Goal: Task Accomplishment & Management: Complete application form

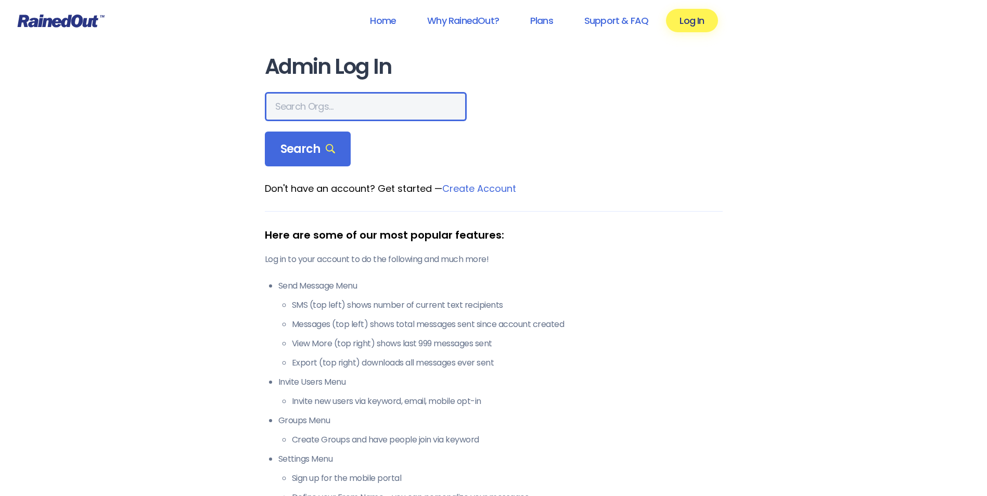
click at [313, 107] on input "text" at bounding box center [366, 106] width 202 height 29
type input "mount pleasant recreation"
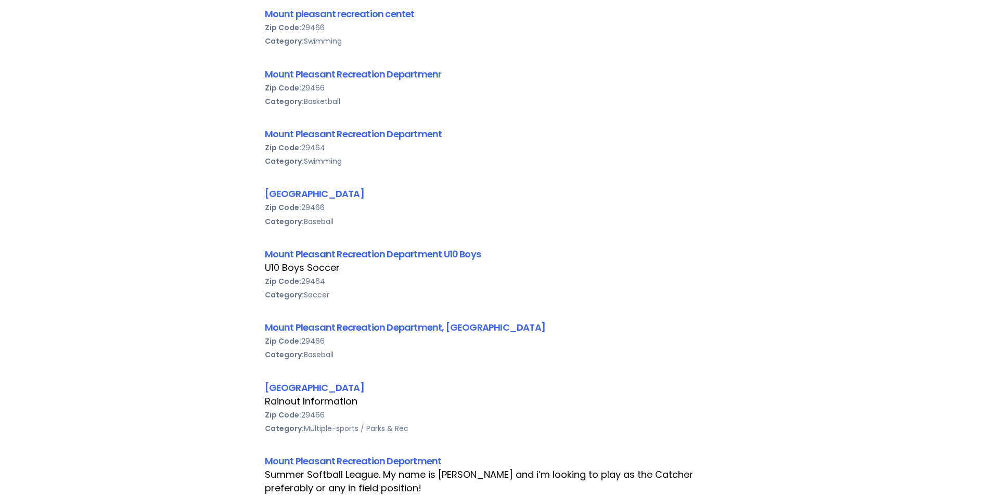
scroll to position [364, 0]
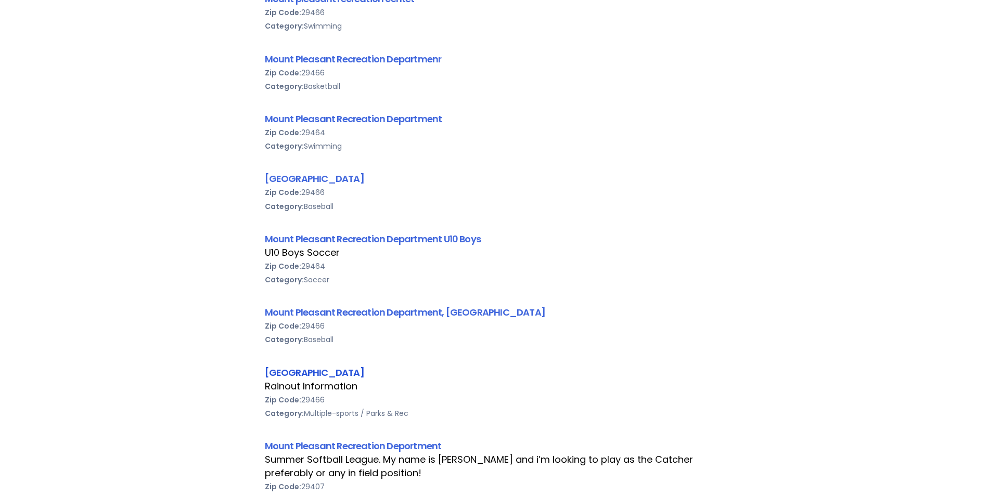
click at [364, 375] on link "Mount Pleasant Recreation Department, SC 29464" at bounding box center [314, 372] width 99 height 13
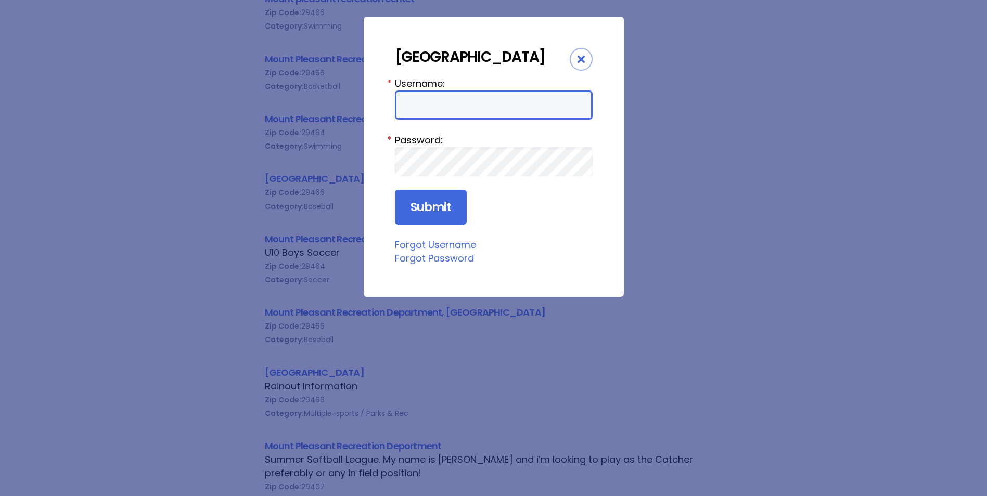
click at [433, 120] on input "Username:" at bounding box center [494, 104] width 198 height 29
type input "mprd"
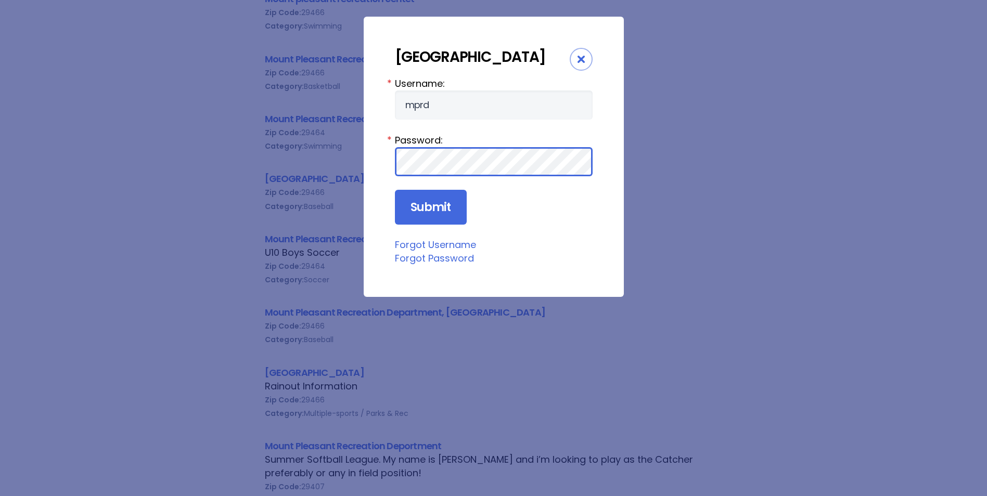
click at [395, 190] on input "Submit" at bounding box center [431, 207] width 72 height 35
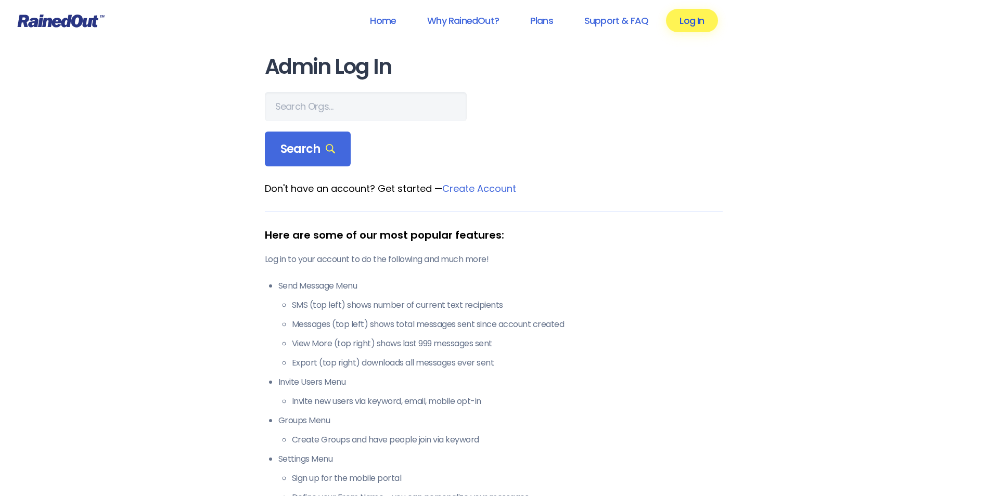
click at [698, 24] on link "Log In" at bounding box center [691, 20] width 51 height 23
click at [694, 18] on link "Log In" at bounding box center [691, 20] width 51 height 23
click at [693, 28] on link "Log In" at bounding box center [691, 20] width 51 height 23
click at [359, 106] on input "text" at bounding box center [366, 106] width 202 height 29
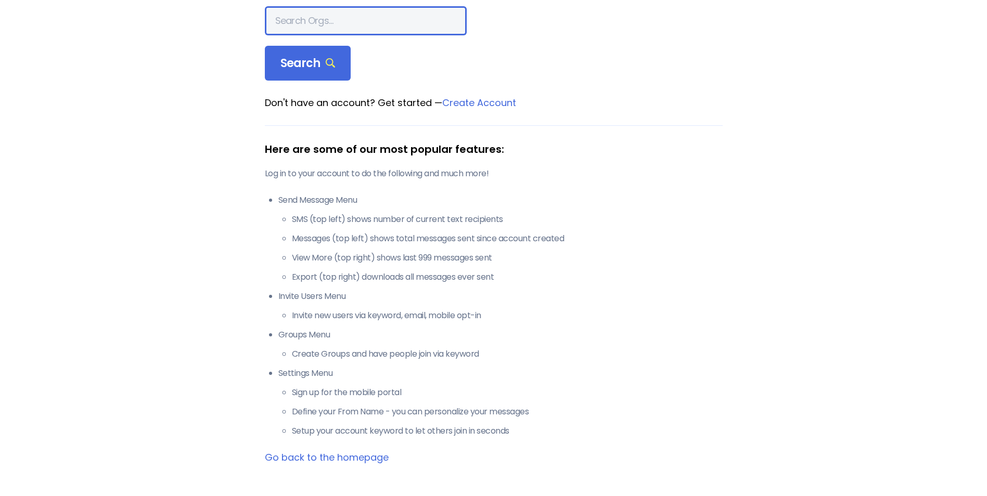
scroll to position [104, 0]
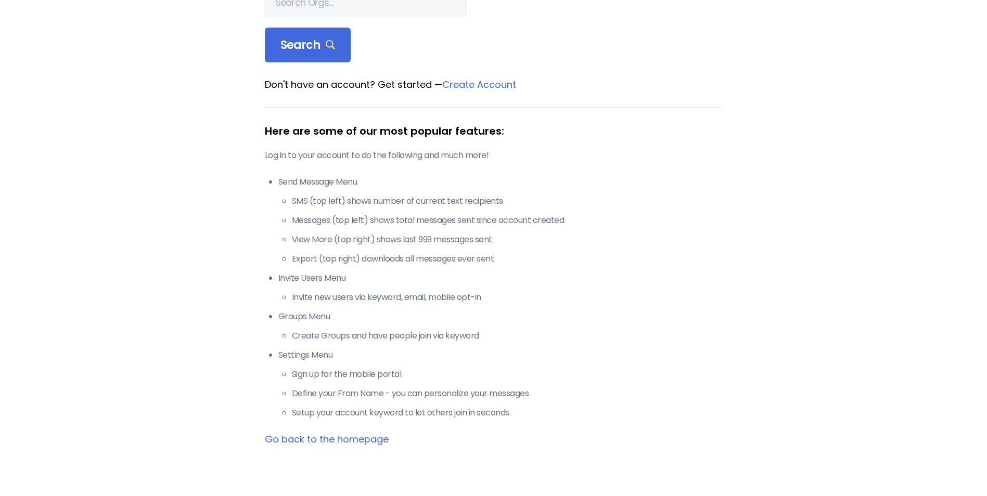
click at [329, 439] on link "Go back to the homepage" at bounding box center [327, 439] width 124 height 13
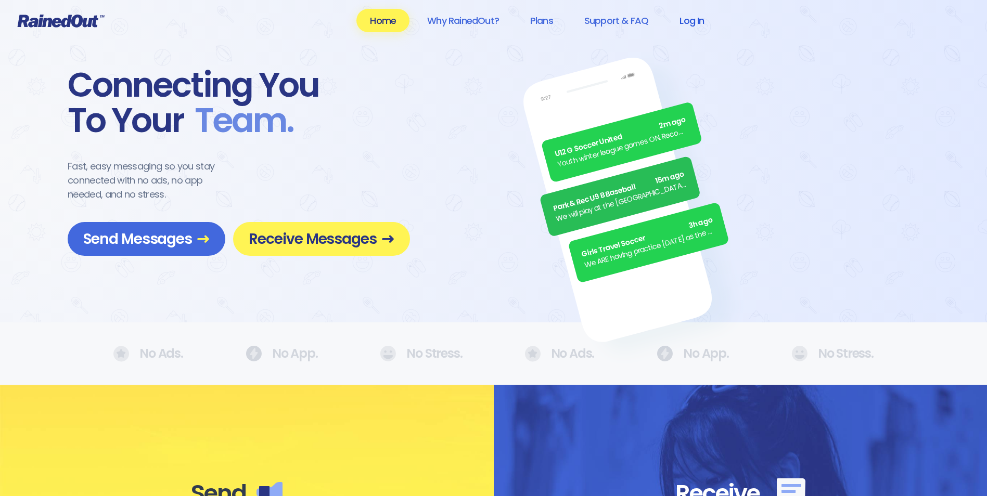
click at [687, 22] on link "Log In" at bounding box center [691, 20] width 51 height 23
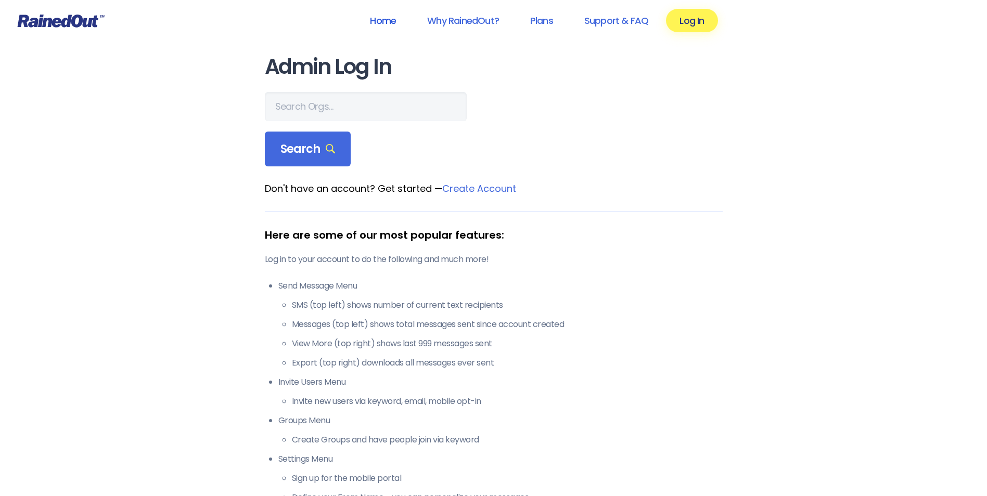
click at [383, 20] on link "Home" at bounding box center [382, 20] width 53 height 23
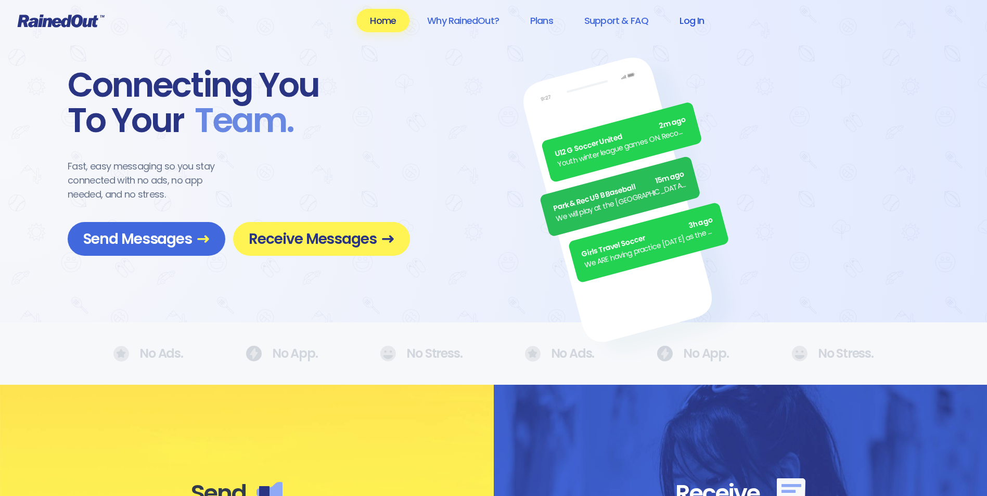
click at [706, 22] on link "Log In" at bounding box center [691, 20] width 51 height 23
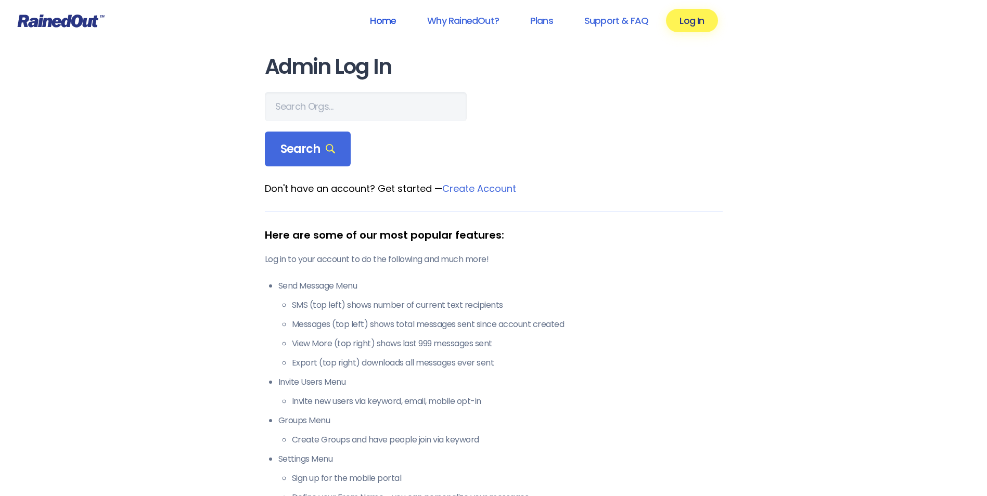
click at [390, 16] on link "Home" at bounding box center [382, 20] width 53 height 23
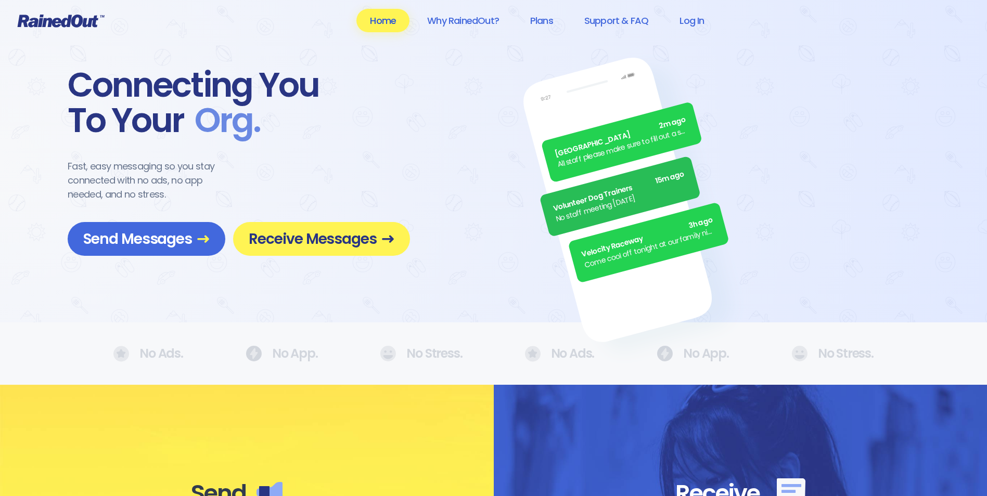
click at [376, 18] on link "Home" at bounding box center [382, 20] width 53 height 23
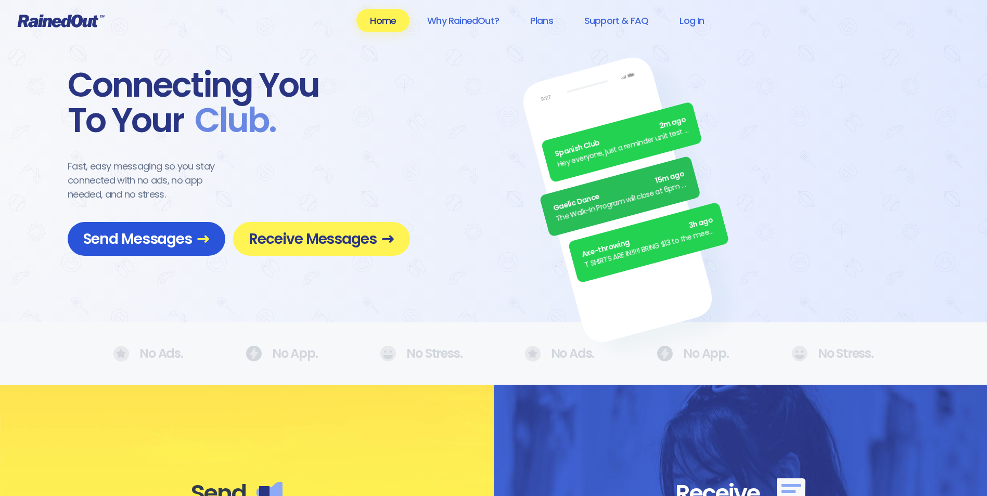
click at [168, 241] on span "Send Messages" at bounding box center [146, 239] width 126 height 18
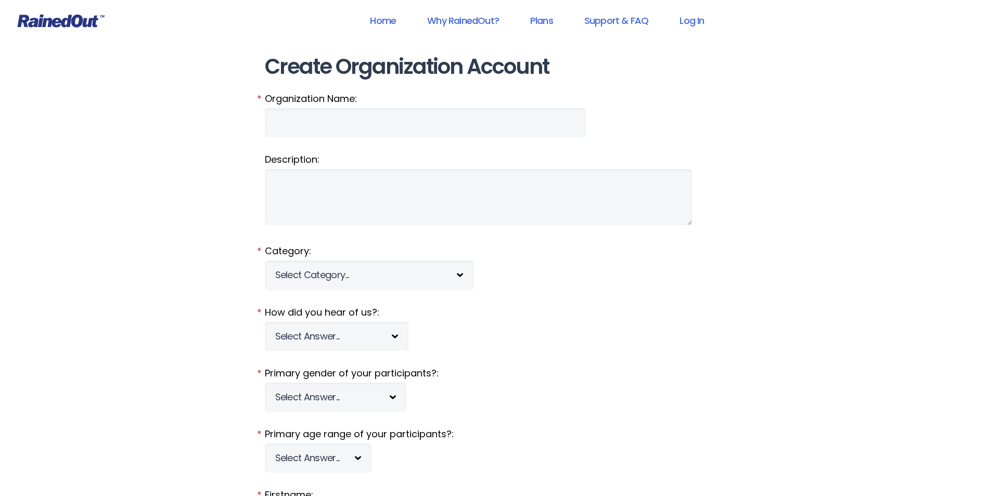
type input "mprd"
click at [687, 18] on link "Log In" at bounding box center [691, 20] width 51 height 23
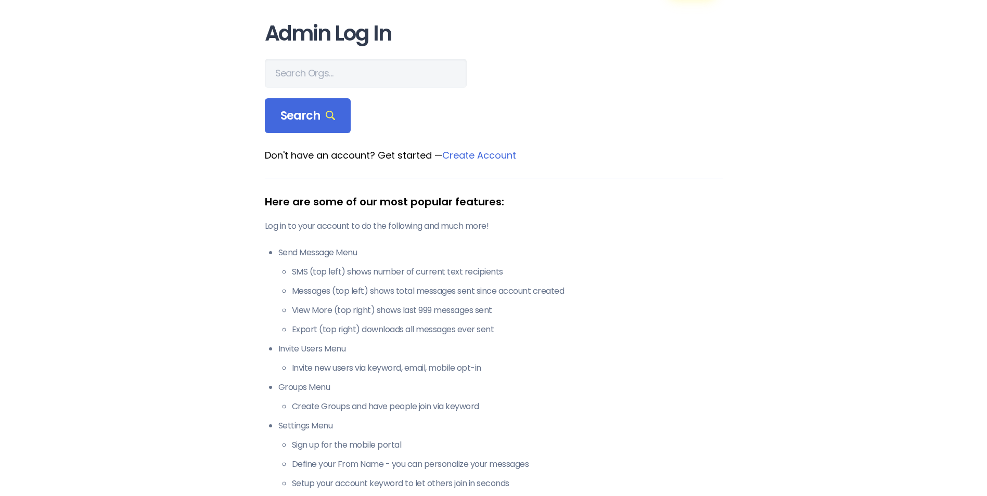
scroll to position [52, 0]
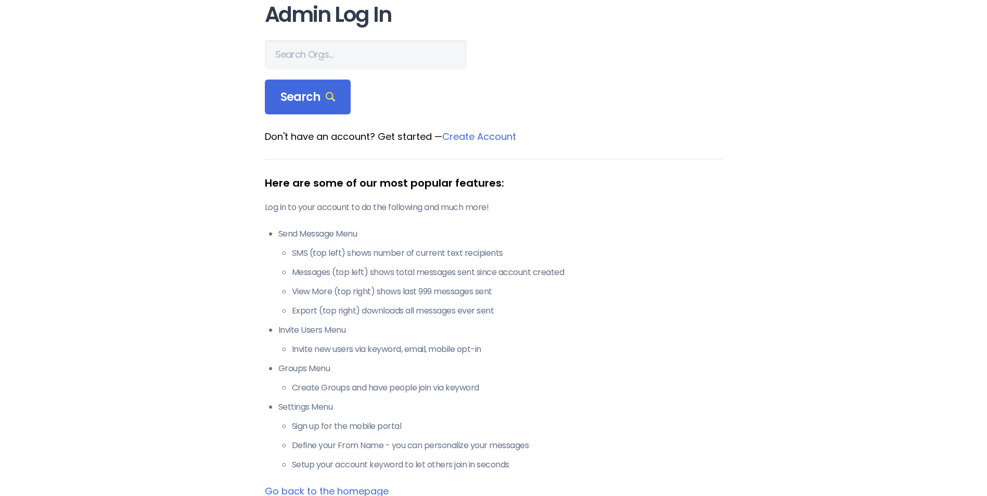
click at [463, 137] on link "Create Account" at bounding box center [479, 136] width 74 height 13
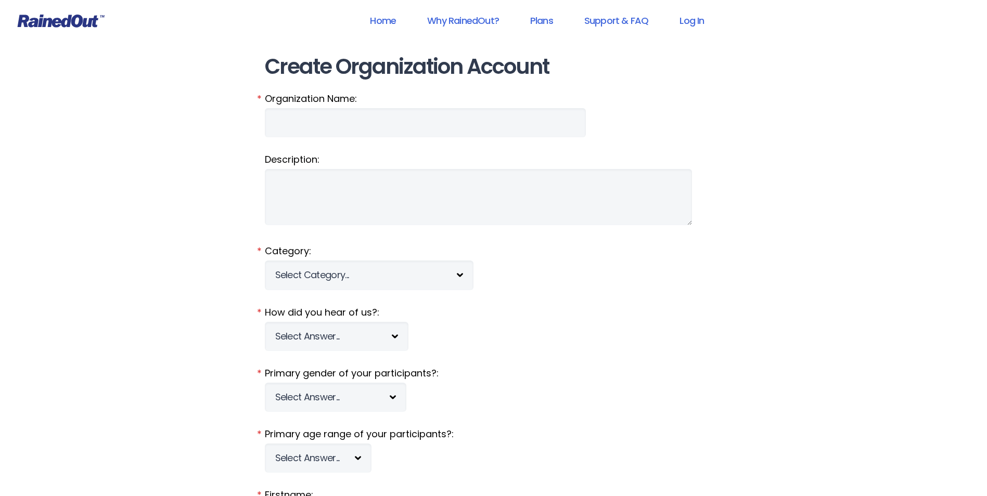
type input "mprd"
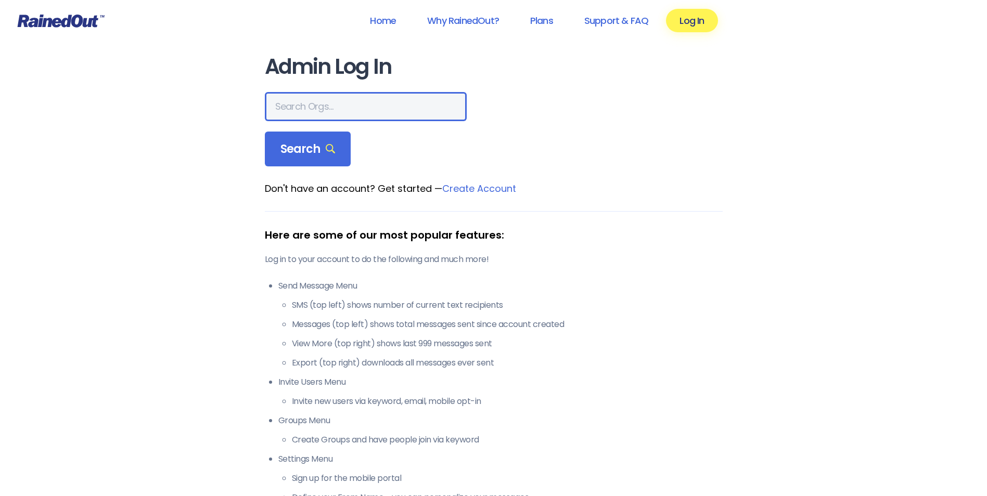
click at [315, 115] on input "text" at bounding box center [366, 106] width 202 height 29
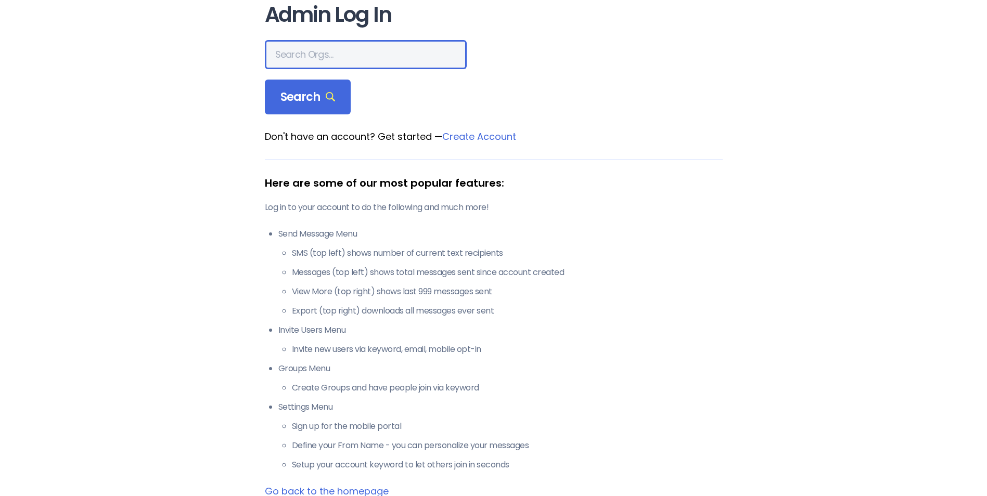
scroll to position [104, 0]
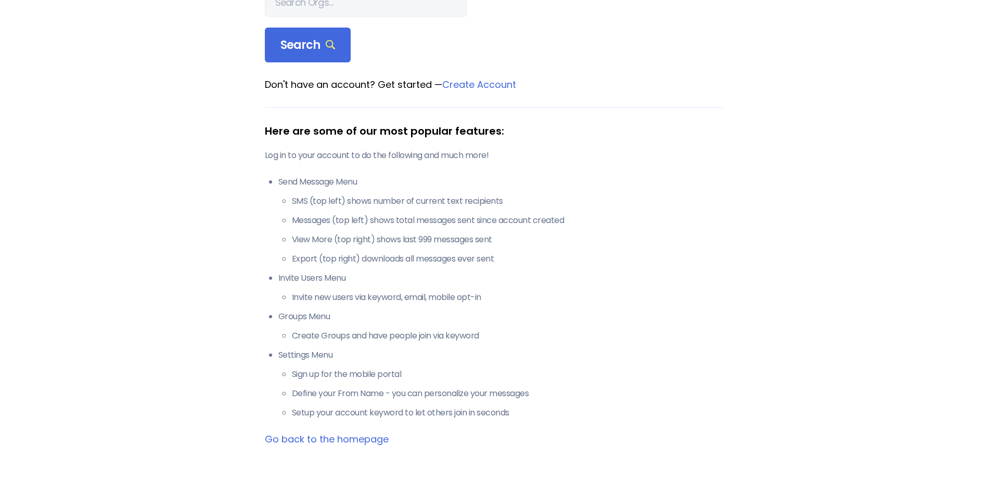
click at [333, 441] on link "Go back to the homepage" at bounding box center [327, 439] width 124 height 13
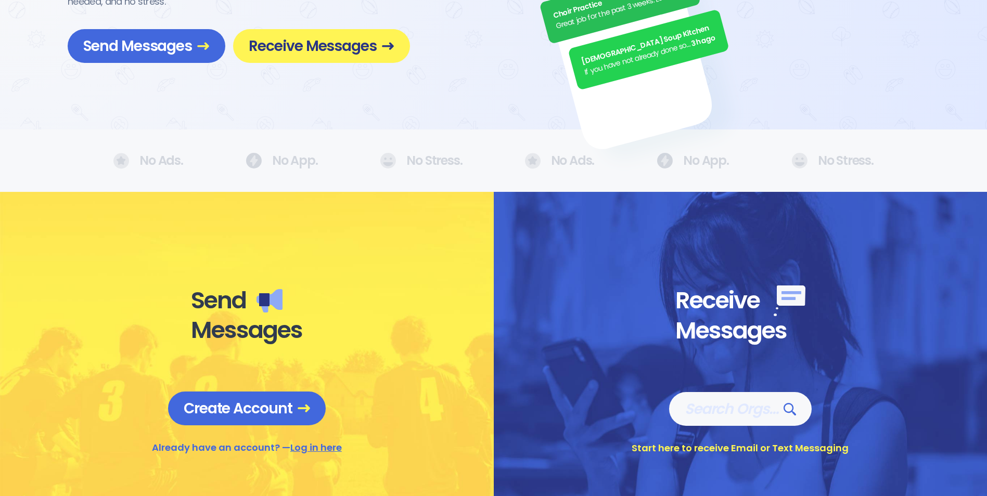
scroll to position [208, 0]
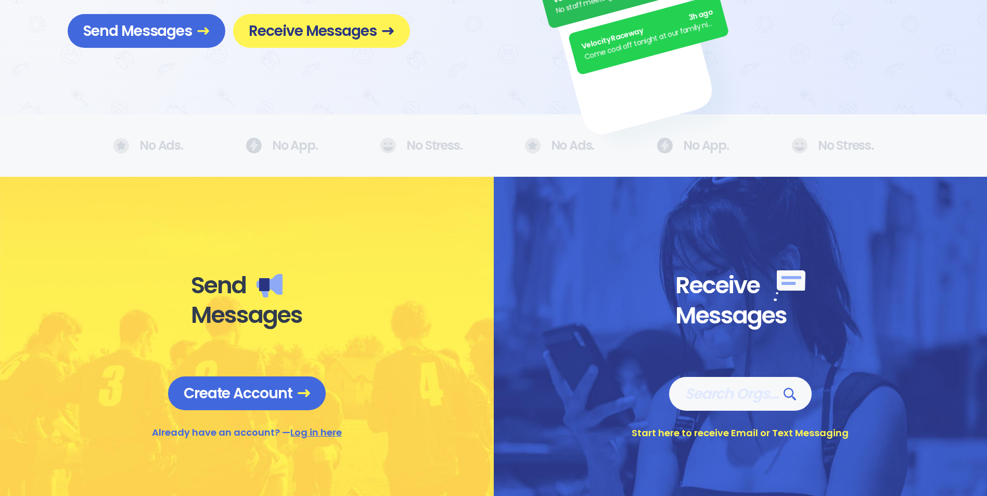
click at [327, 434] on link "Log in here" at bounding box center [315, 432] width 51 height 13
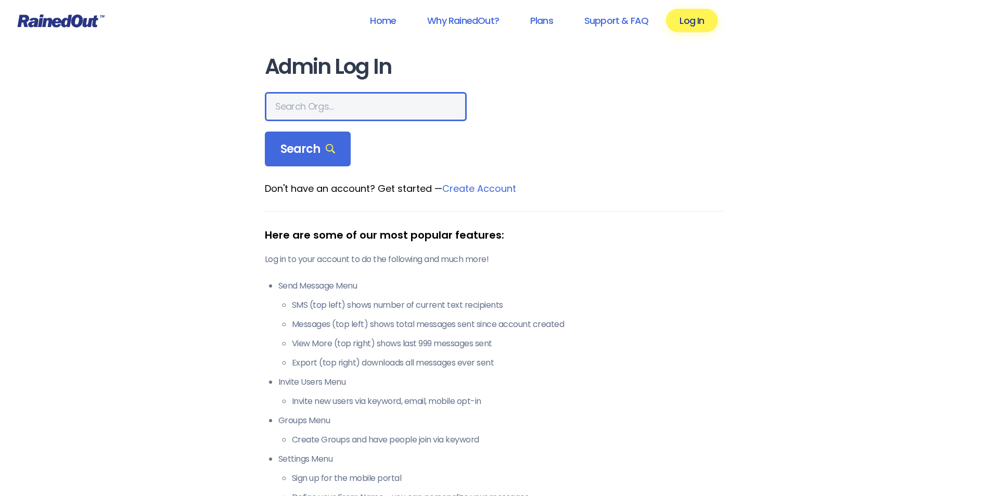
click at [291, 101] on input "text" at bounding box center [366, 106] width 202 height 29
click at [324, 108] on input "text" at bounding box center [366, 106] width 202 height 29
click at [374, 19] on link "Home" at bounding box center [382, 20] width 53 height 23
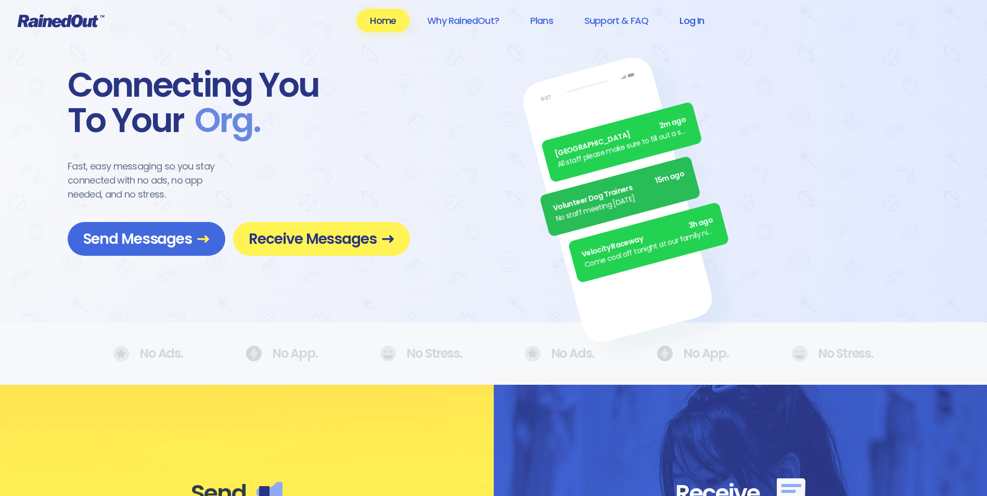
click at [685, 17] on link "Log In" at bounding box center [691, 20] width 51 height 23
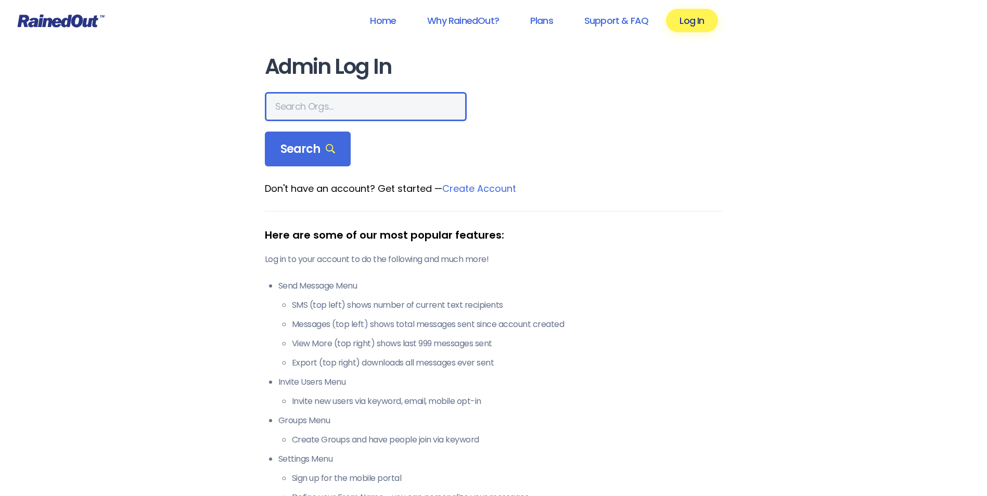
click at [300, 109] on input "text" at bounding box center [366, 106] width 202 height 29
type input "mprd"
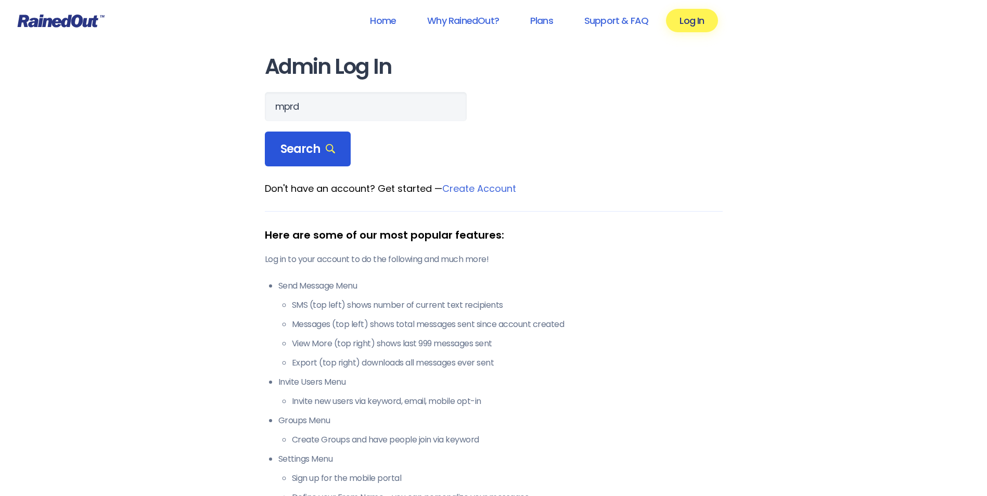
click at [310, 149] on span "Search" at bounding box center [307, 149] width 55 height 15
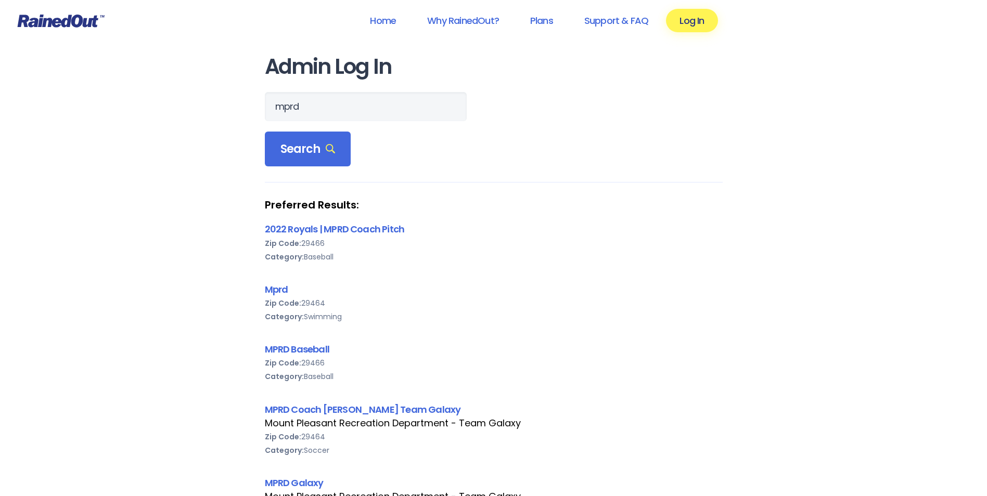
click at [75, 24] on icon at bounding box center [60, 21] width 87 height 14
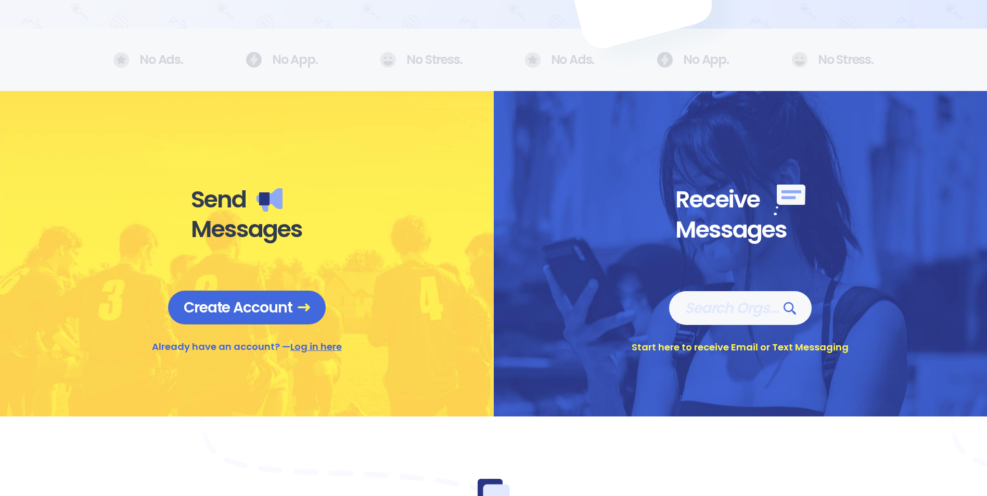
scroll to position [312, 0]
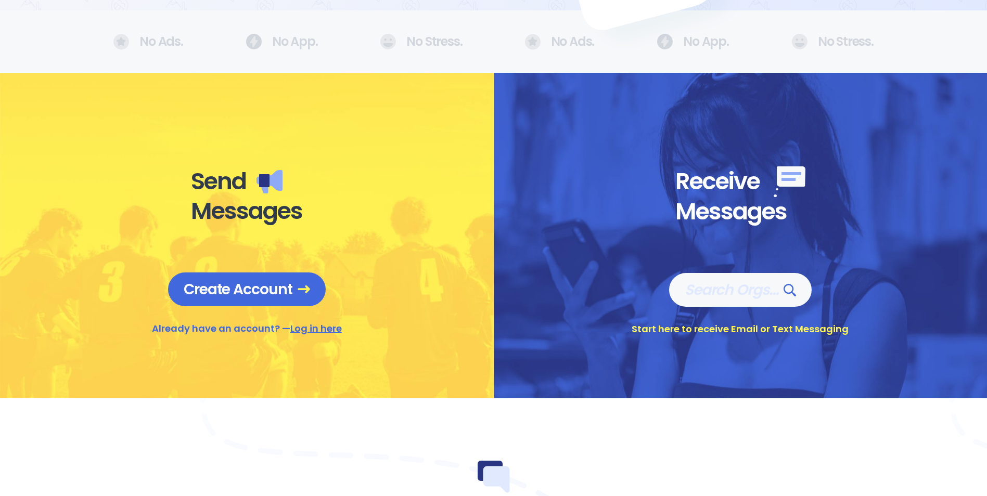
click at [328, 332] on link "Log in here" at bounding box center [315, 328] width 51 height 13
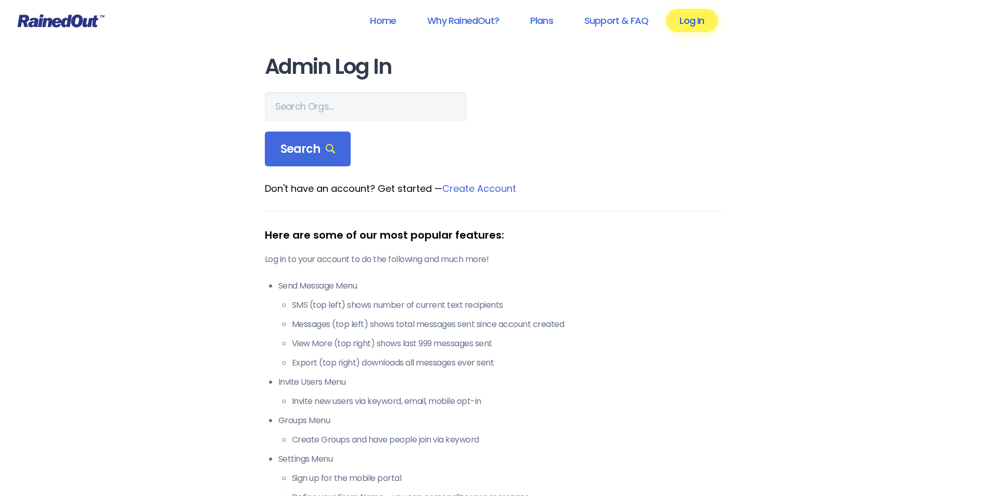
click at [697, 17] on link "Log In" at bounding box center [691, 20] width 51 height 23
click at [686, 23] on link "Log In" at bounding box center [691, 20] width 51 height 23
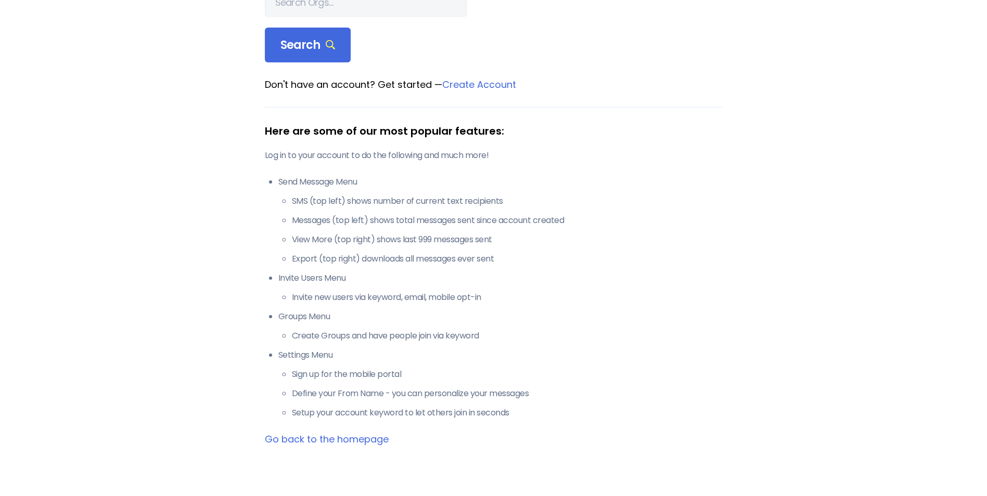
scroll to position [156, 0]
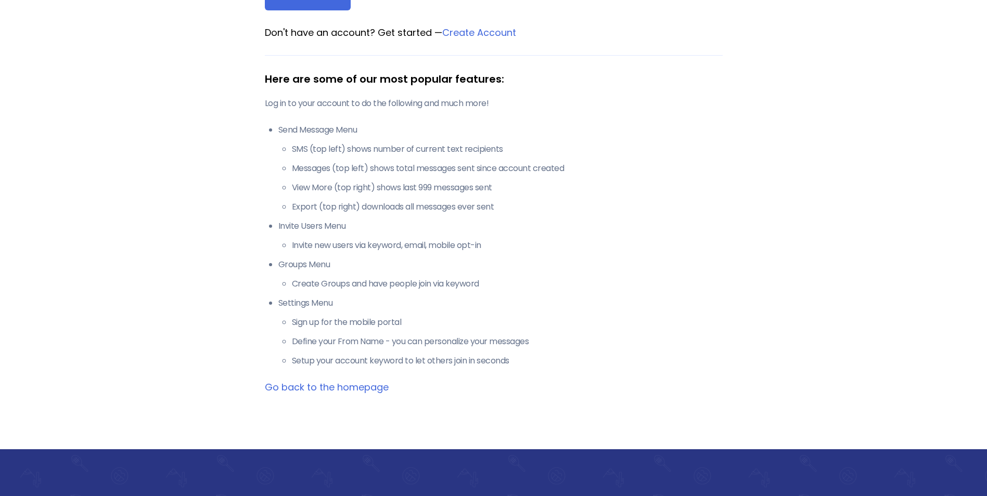
click at [352, 392] on link "Go back to the homepage" at bounding box center [327, 387] width 124 height 13
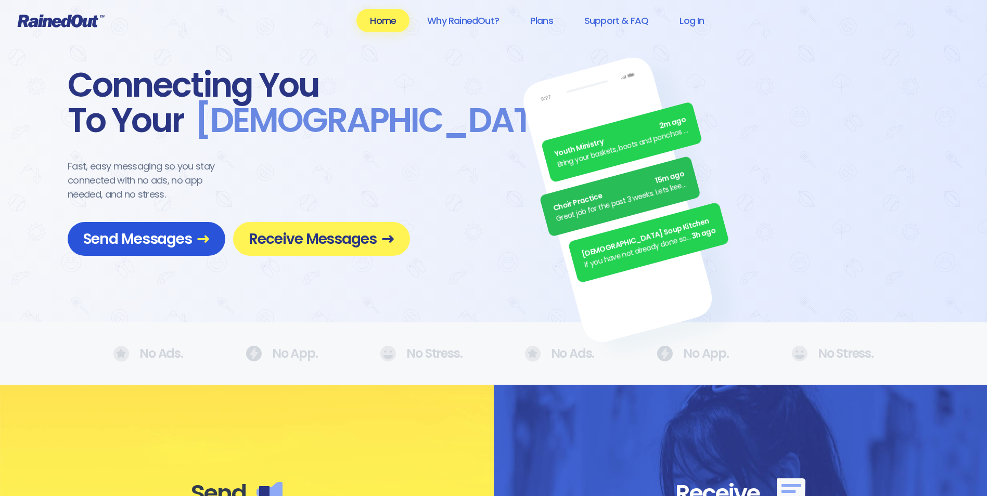
click at [166, 232] on span "Send Messages" at bounding box center [146, 239] width 126 height 18
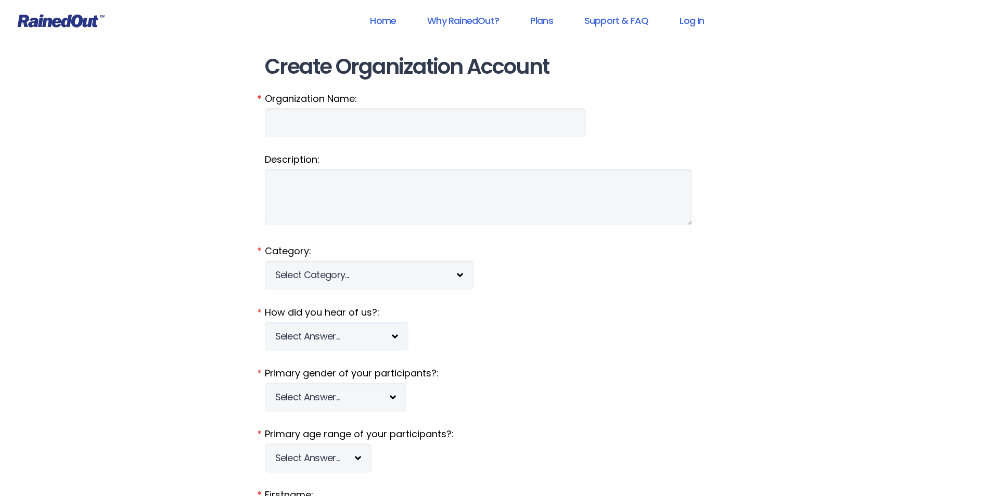
type input "mprd"
click at [686, 18] on link "Log In" at bounding box center [691, 20] width 51 height 23
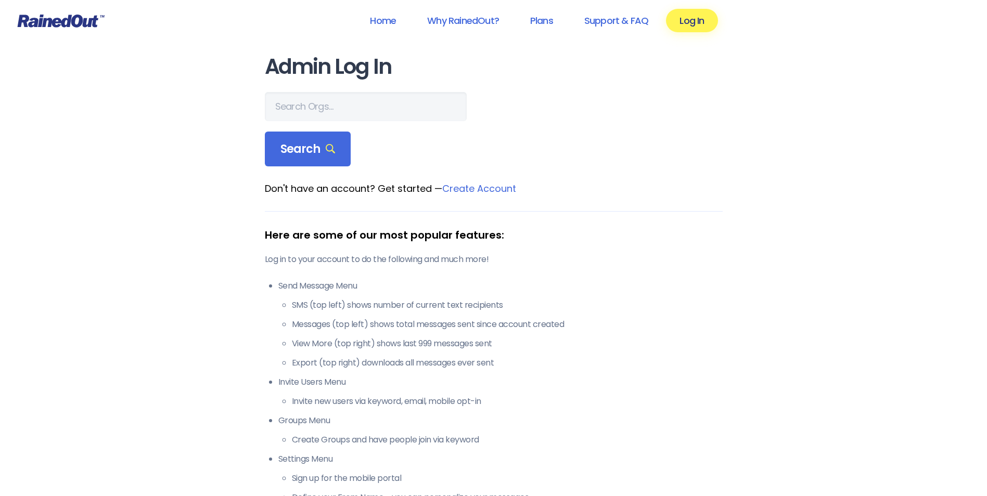
click at [50, 24] on icon at bounding box center [61, 21] width 87 height 13
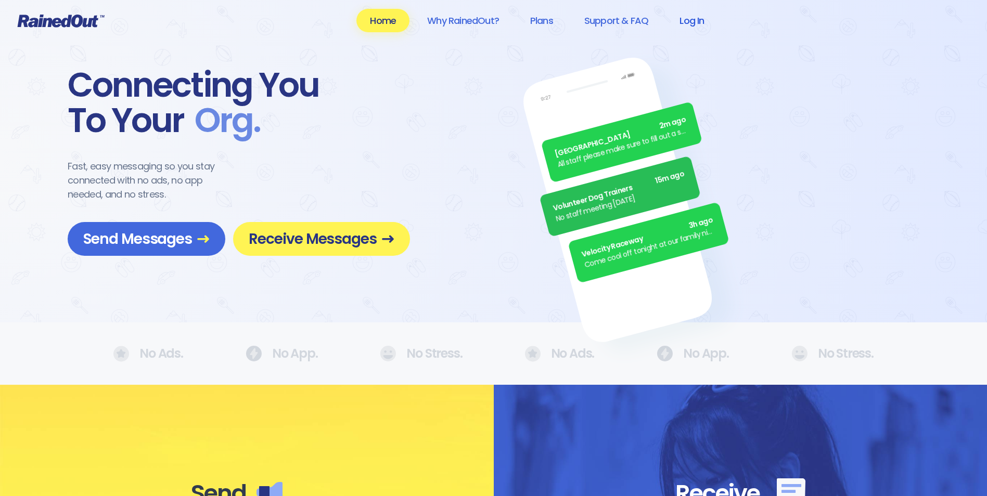
click at [690, 17] on link "Log In" at bounding box center [691, 20] width 51 height 23
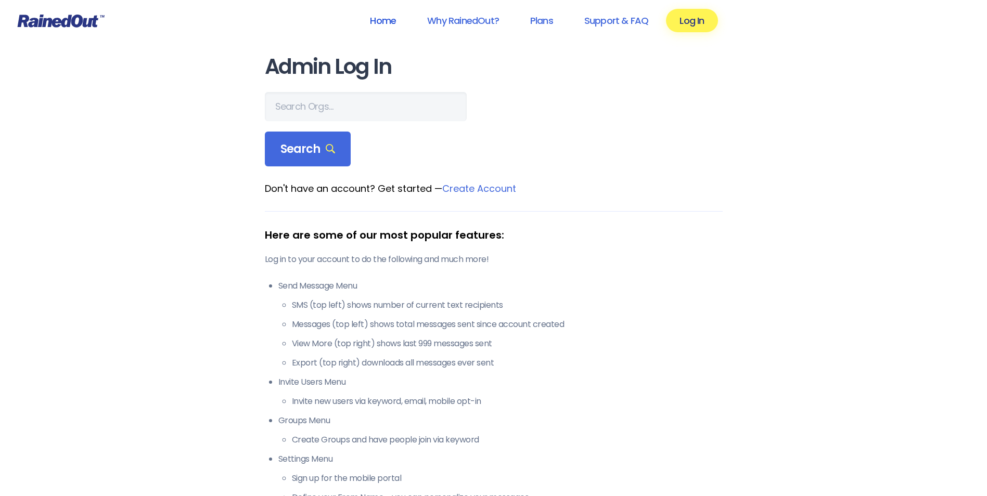
click at [388, 20] on link "Home" at bounding box center [382, 20] width 53 height 23
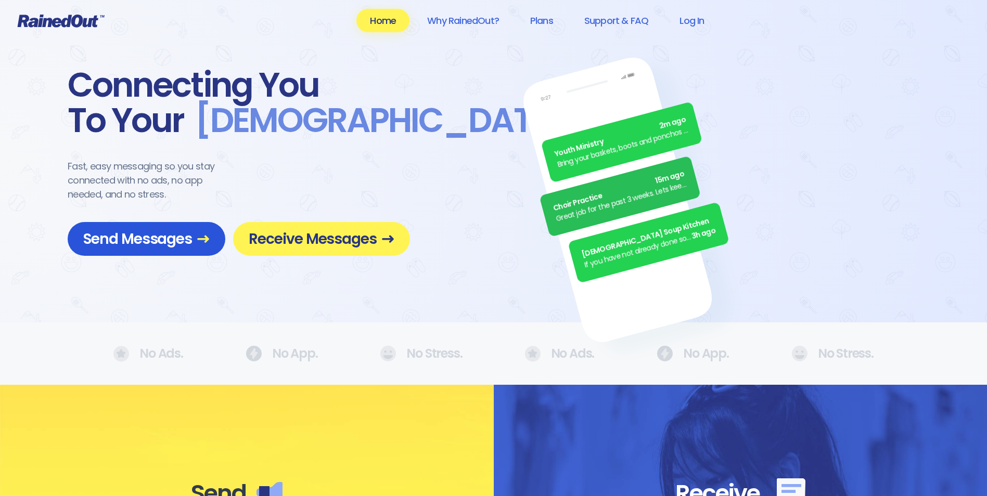
click at [135, 248] on span "Send Messages" at bounding box center [146, 239] width 126 height 18
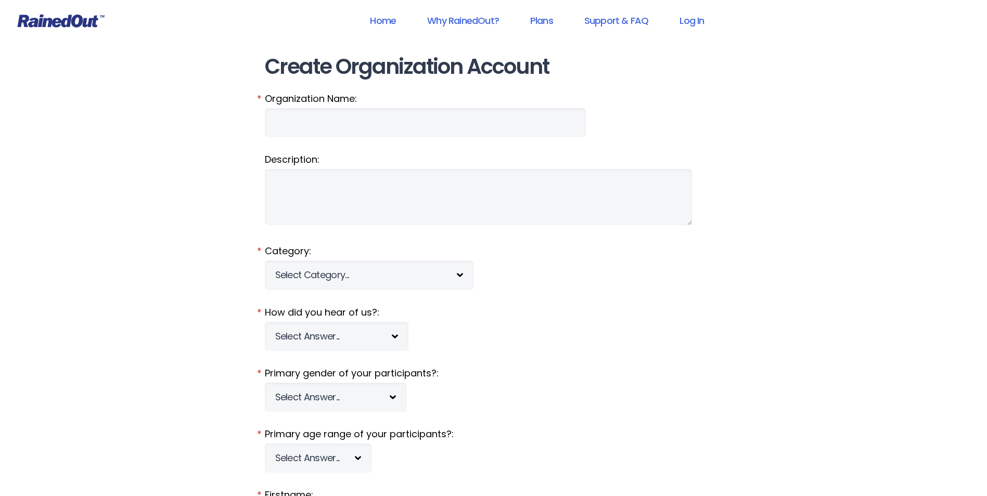
type input "mprd"
click at [375, 17] on link "Home" at bounding box center [382, 20] width 53 height 23
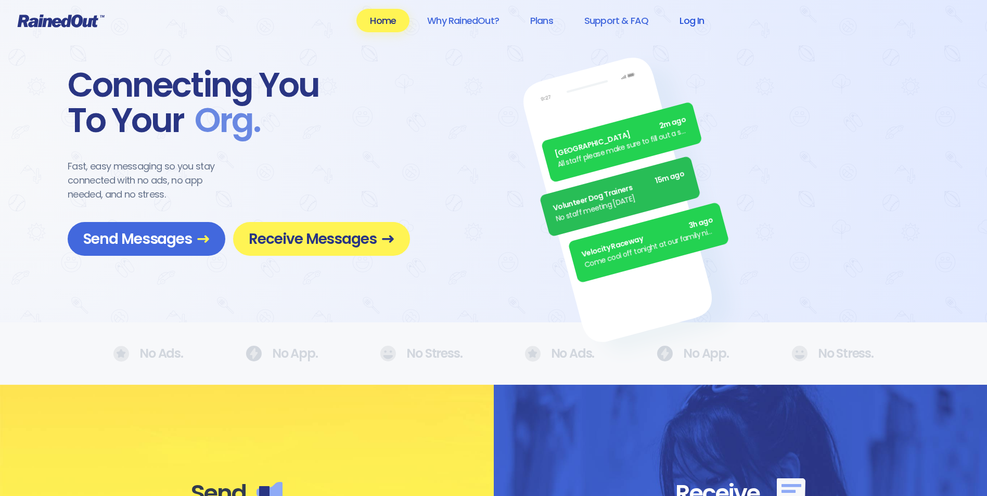
click at [698, 19] on link "Log In" at bounding box center [691, 20] width 51 height 23
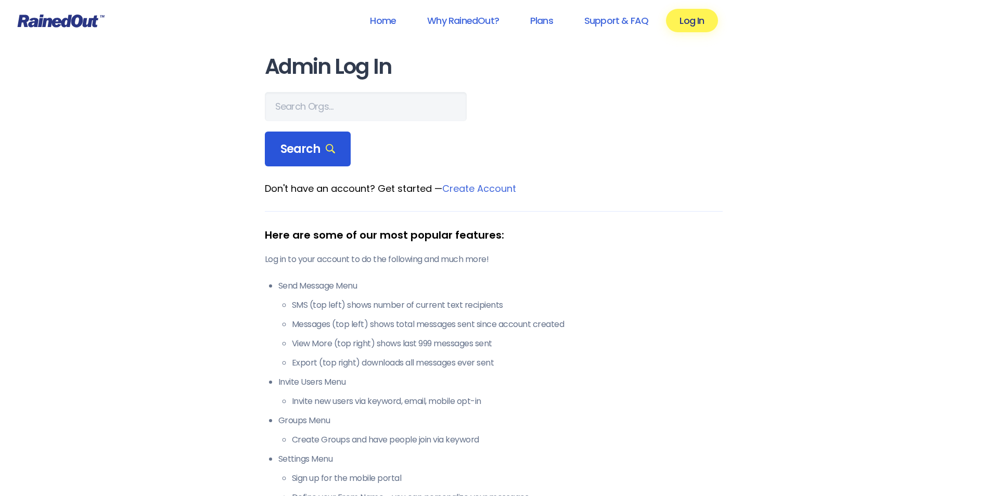
click at [337, 139] on div "Search" at bounding box center [308, 149] width 86 height 35
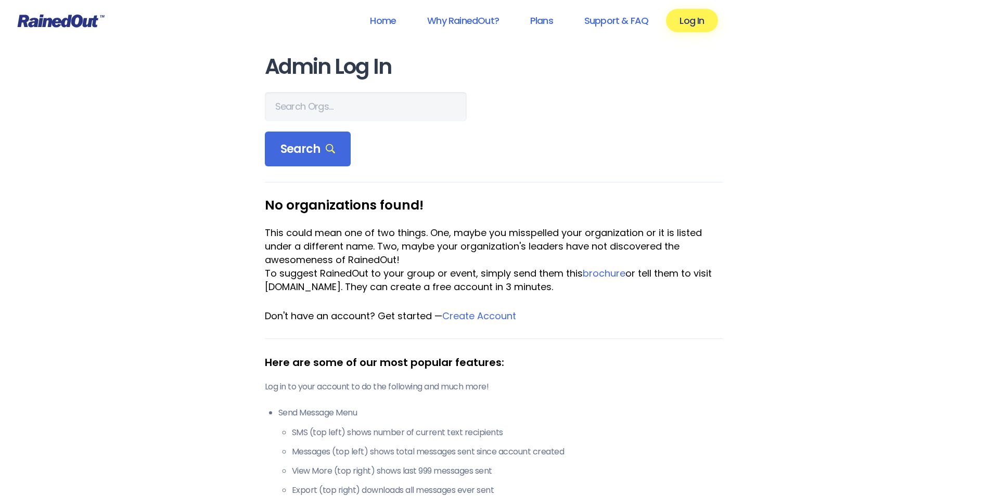
click at [80, 20] on icon at bounding box center [61, 21] width 87 height 13
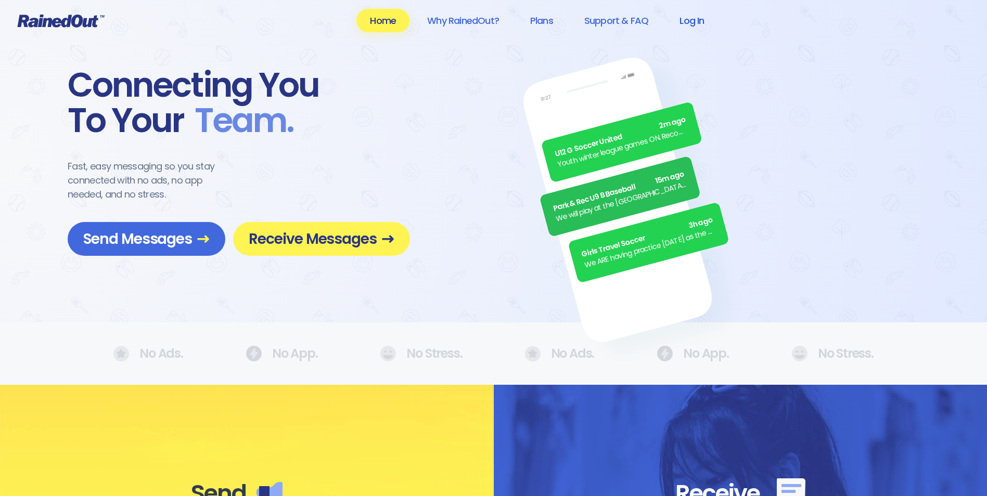
click at [696, 22] on link "Log In" at bounding box center [691, 20] width 51 height 23
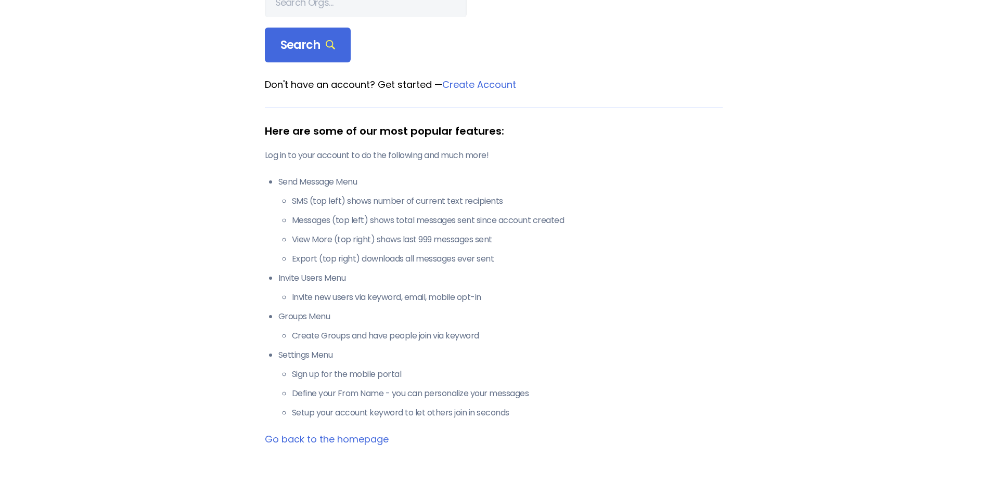
scroll to position [156, 0]
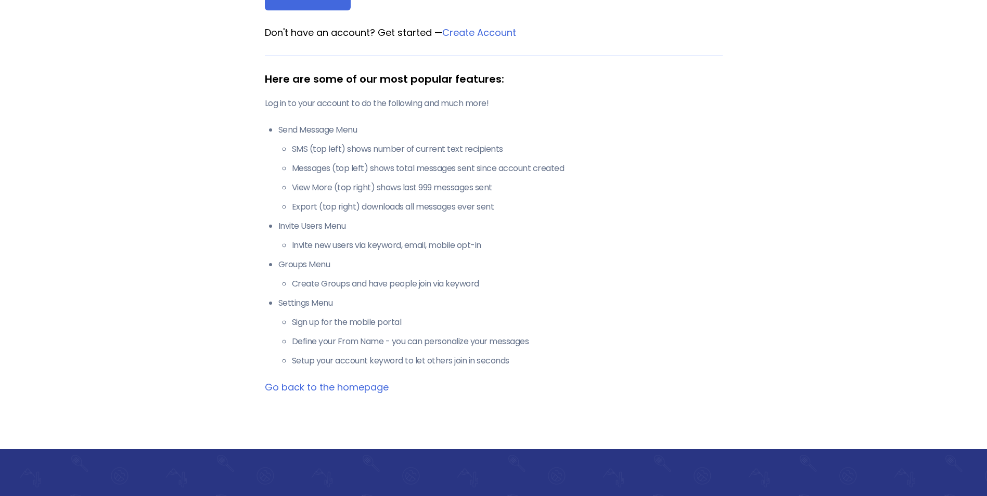
click at [318, 386] on link "Go back to the homepage" at bounding box center [327, 387] width 124 height 13
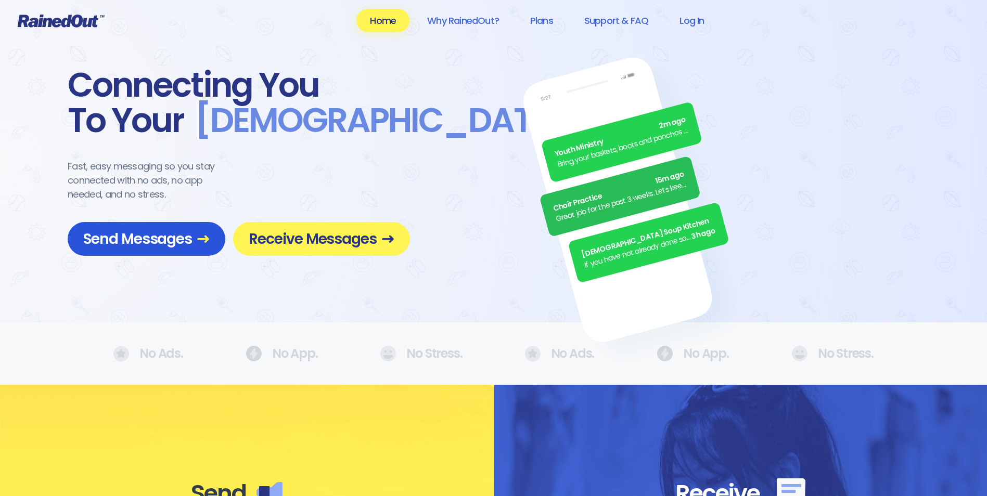
click at [185, 237] on span "Send Messages" at bounding box center [146, 239] width 126 height 18
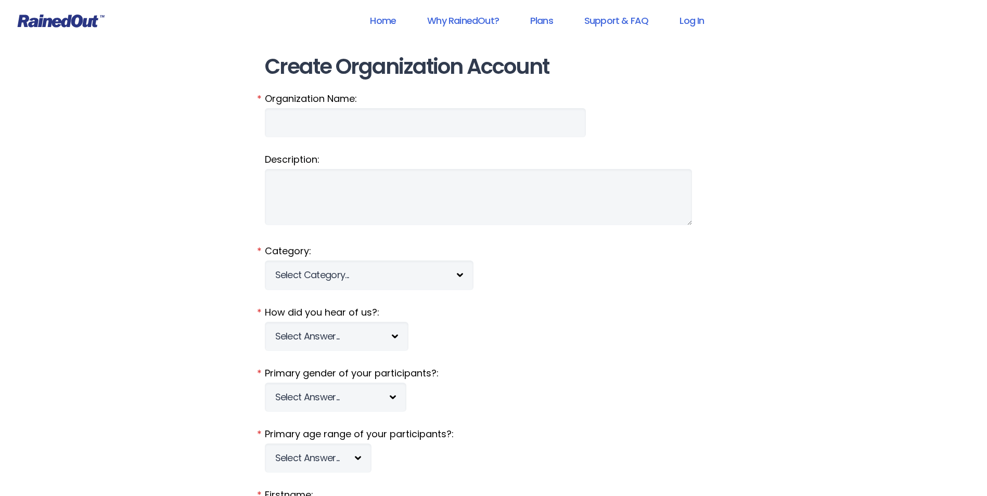
type input "mprd"
click at [697, 24] on link "Log In" at bounding box center [691, 20] width 51 height 23
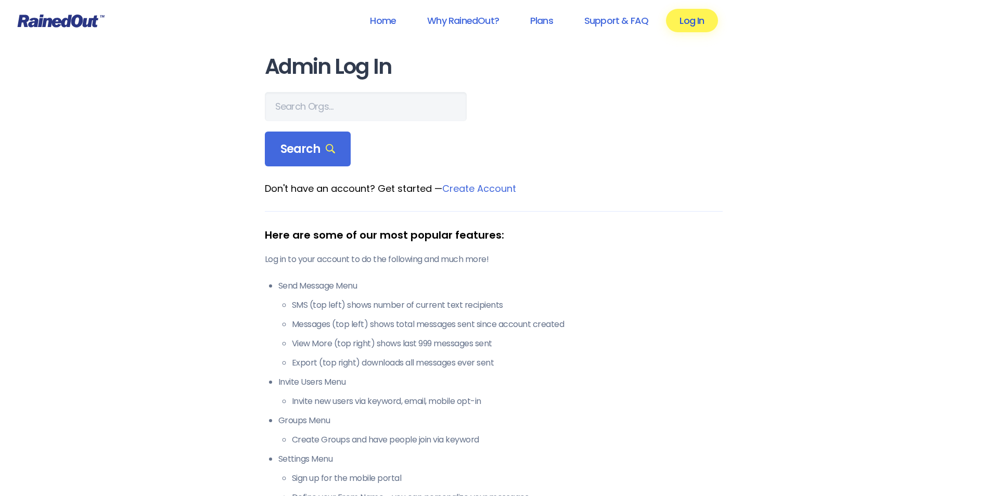
click at [694, 17] on link "Log In" at bounding box center [691, 20] width 51 height 23
click at [63, 21] on icon at bounding box center [61, 21] width 87 height 13
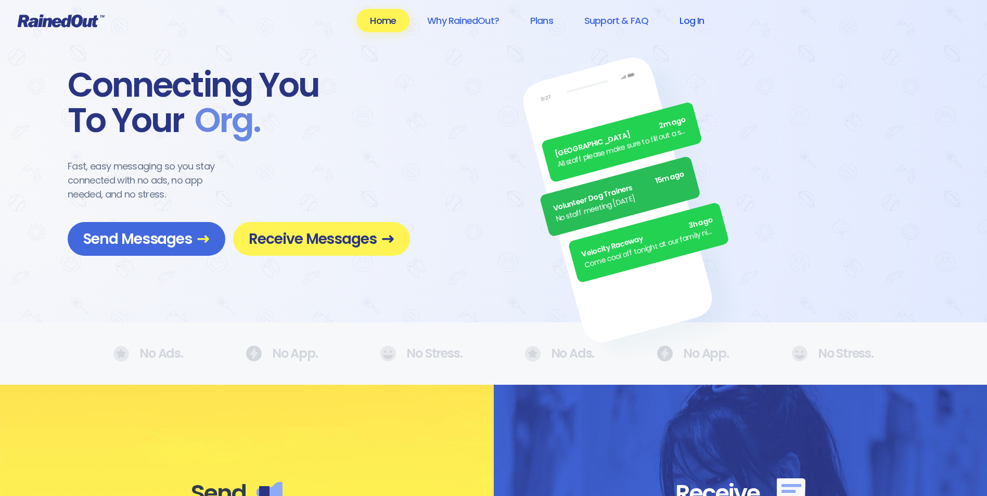
click at [702, 19] on link "Log In" at bounding box center [691, 20] width 51 height 23
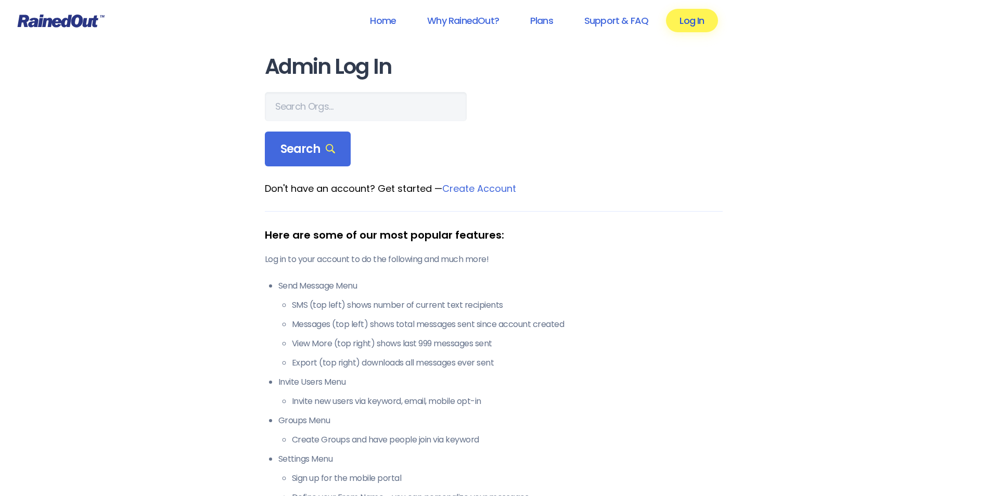
click at [690, 20] on link "Log In" at bounding box center [691, 20] width 51 height 23
click at [70, 25] on icon at bounding box center [61, 21] width 87 height 13
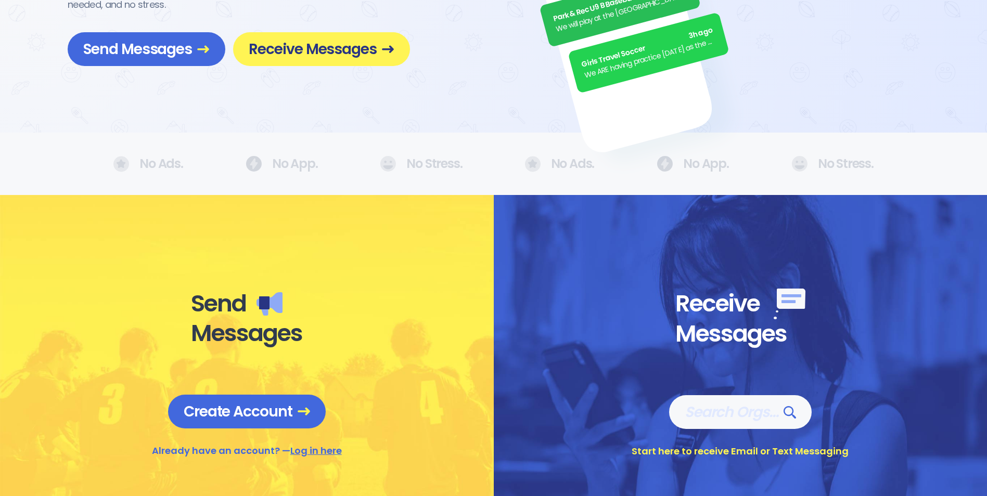
scroll to position [208, 0]
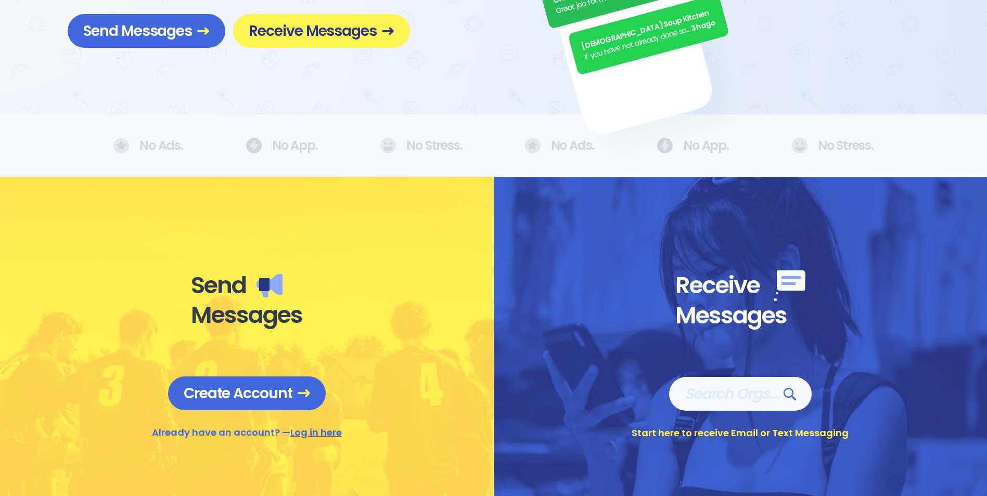
click at [326, 430] on link "Log in here" at bounding box center [315, 432] width 51 height 13
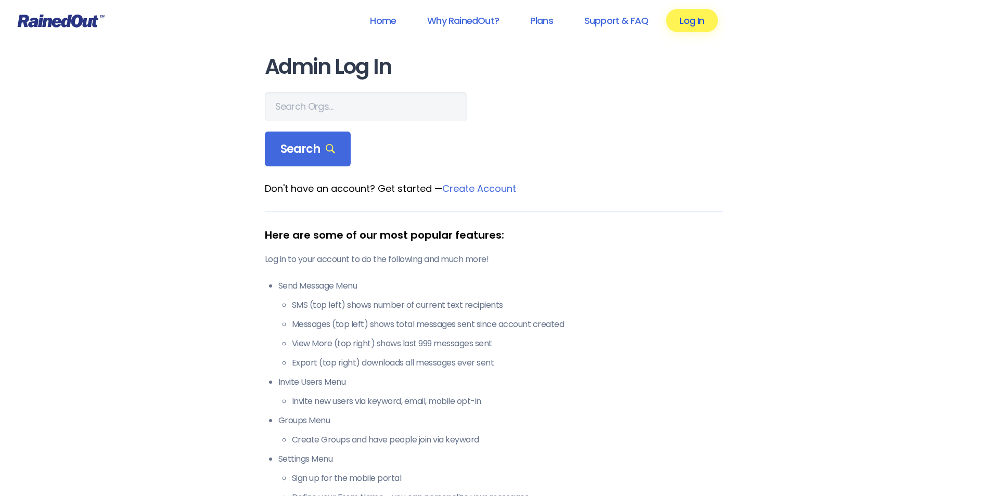
click at [679, 28] on link "Log In" at bounding box center [691, 20] width 51 height 23
click at [299, 149] on span "Search" at bounding box center [307, 149] width 55 height 15
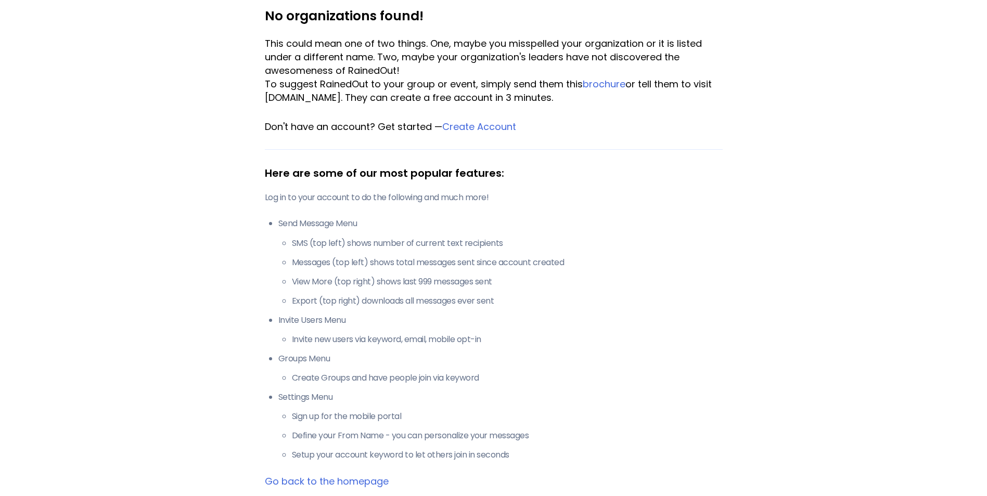
scroll to position [208, 0]
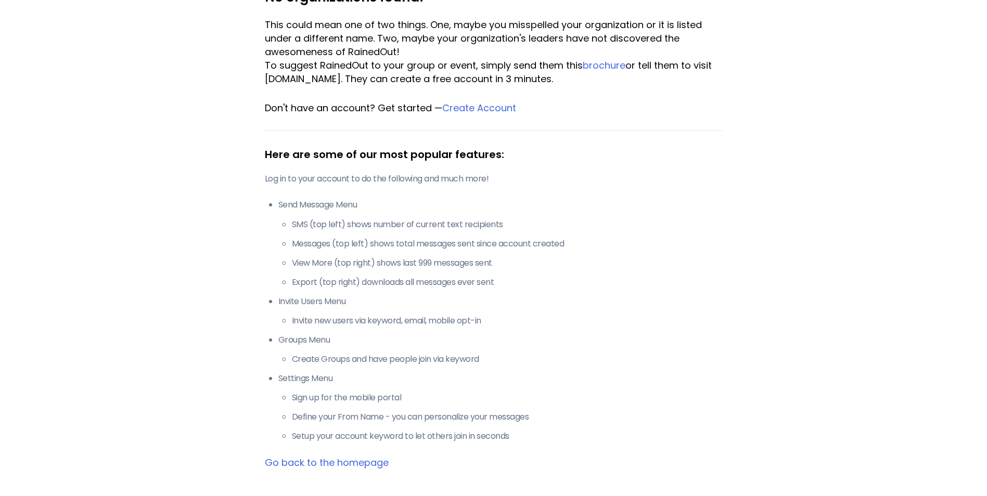
click at [349, 464] on link "Go back to the homepage" at bounding box center [327, 462] width 124 height 13
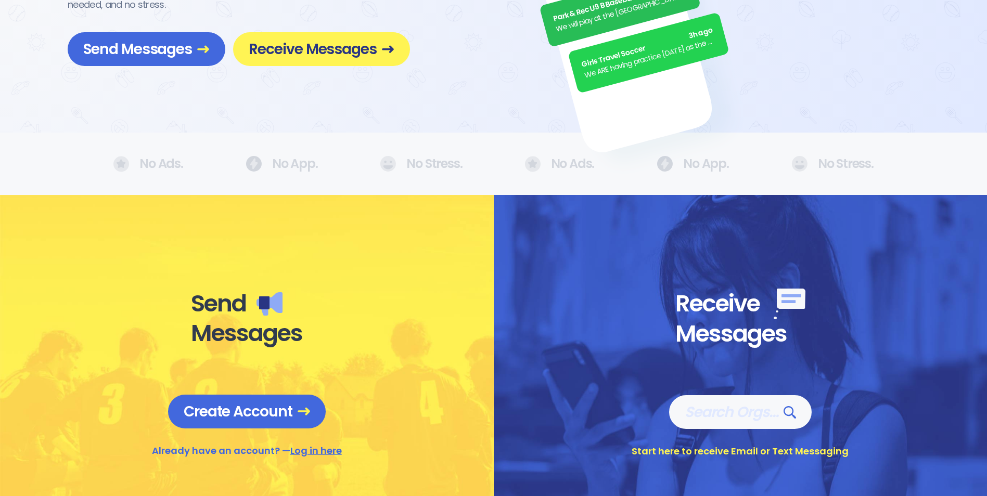
scroll to position [208, 0]
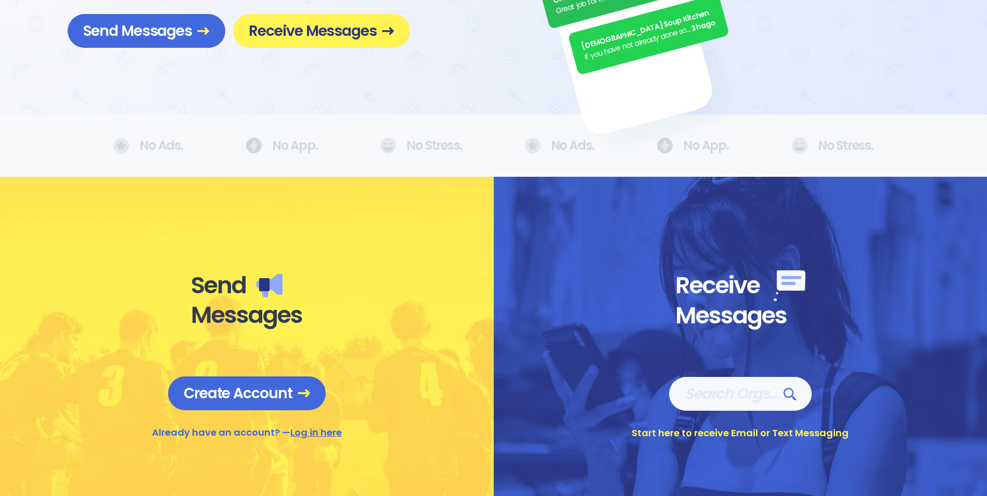
click at [309, 433] on link "Log in here" at bounding box center [315, 432] width 51 height 13
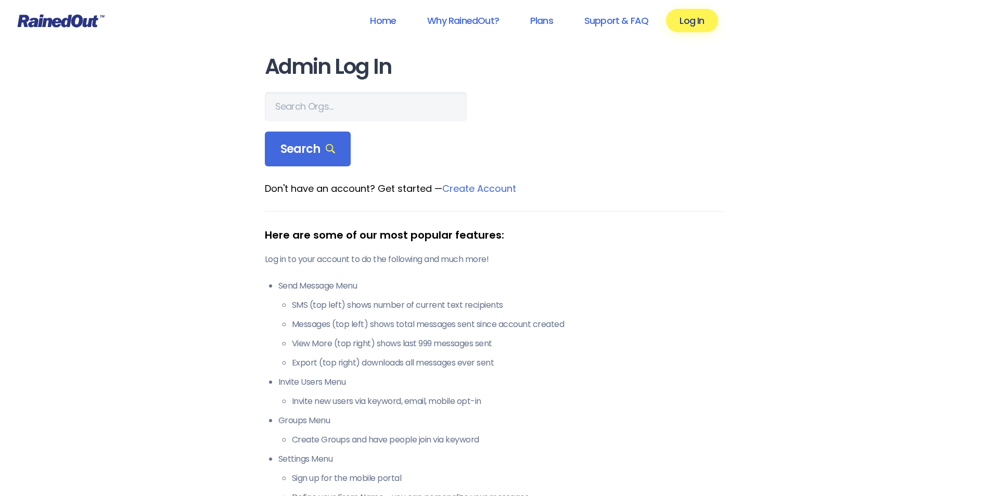
drag, startPoint x: 701, startPoint y: 17, endPoint x: 674, endPoint y: 89, distance: 76.5
click at [674, 89] on main "Admin Log In Search Don't have an account? Get started — Create Account Here ar…" at bounding box center [494, 302] width 458 height 495
click at [326, 150] on icon at bounding box center [331, 149] width 10 height 10
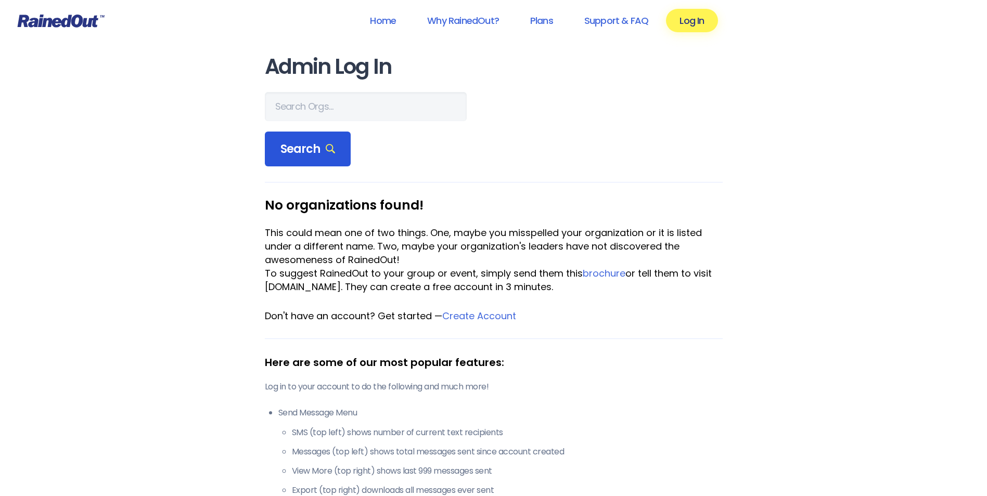
click at [326, 150] on icon at bounding box center [331, 149] width 10 height 10
click at [491, 147] on form "Search" at bounding box center [494, 129] width 458 height 75
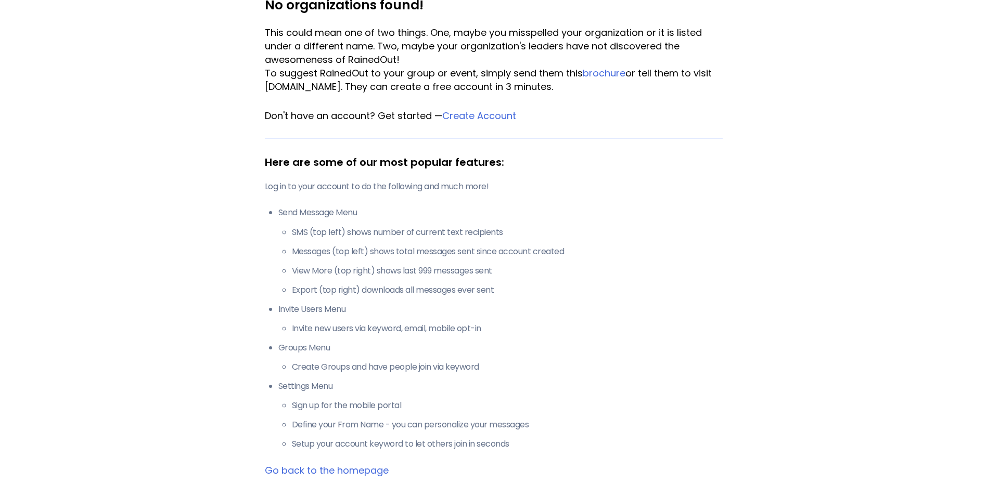
scroll to position [208, 0]
